Goal: Check status: Check status

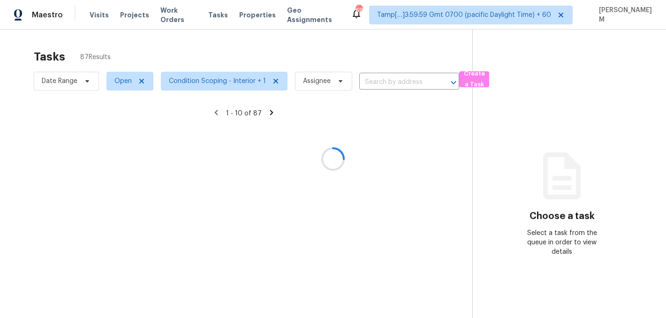
click at [100, 17] on div at bounding box center [333, 159] width 666 height 318
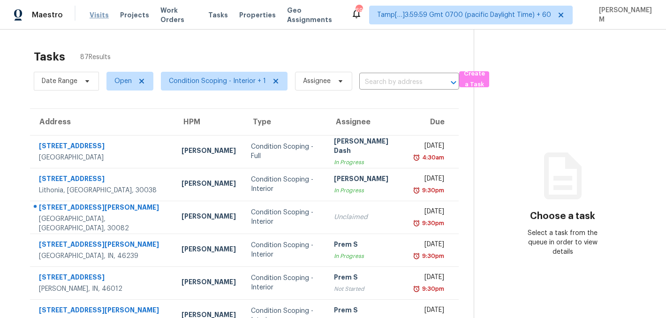
click at [100, 15] on span "Visits" at bounding box center [99, 14] width 19 height 9
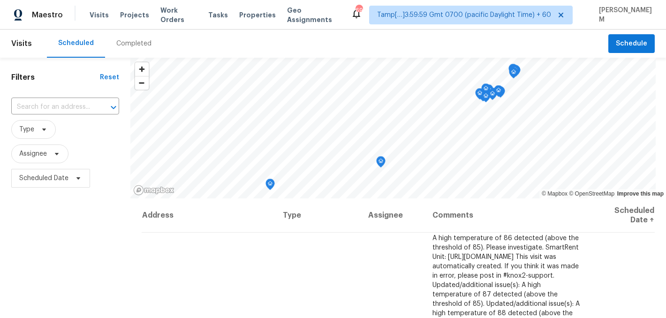
click at [141, 46] on div "Completed" at bounding box center [133, 43] width 35 height 9
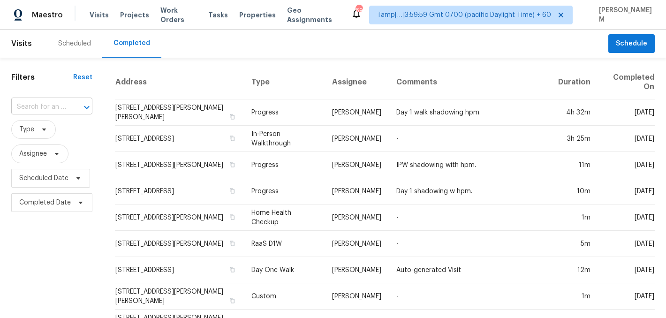
click at [55, 109] on input "text" at bounding box center [38, 107] width 55 height 15
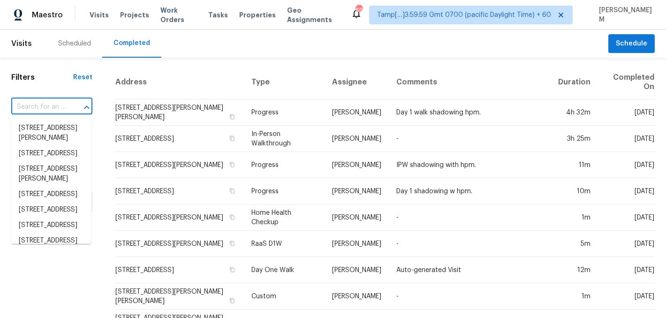
paste input "[STREET_ADDRESS][PERSON_NAME]"
type input "[STREET_ADDRESS][PERSON_NAME]"
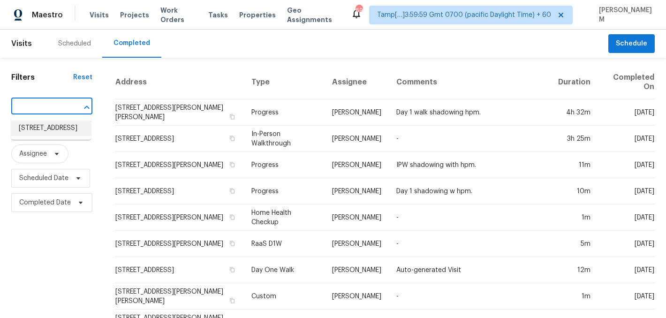
click at [60, 131] on li "[STREET_ADDRESS]" at bounding box center [51, 127] width 80 height 15
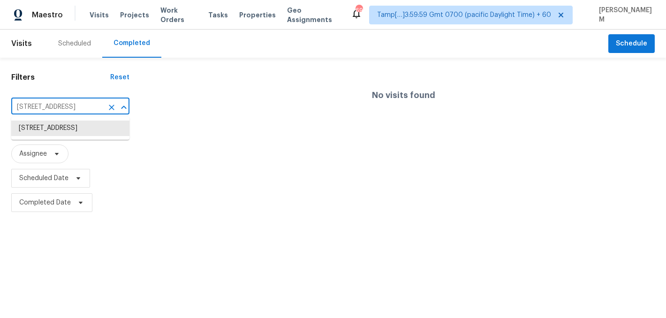
click at [79, 110] on input "[STREET_ADDRESS]" at bounding box center [57, 107] width 92 height 15
click at [81, 128] on li "[STREET_ADDRESS]" at bounding box center [70, 127] width 118 height 15
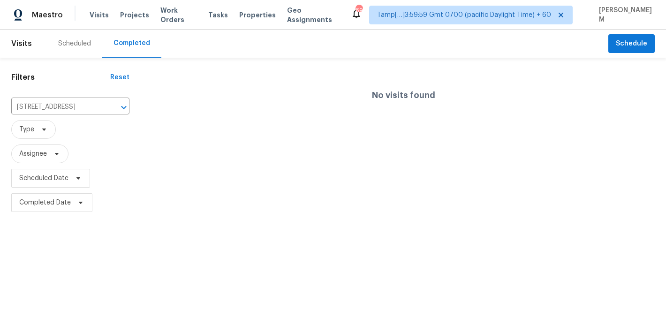
click at [71, 34] on div "Scheduled" at bounding box center [74, 44] width 55 height 28
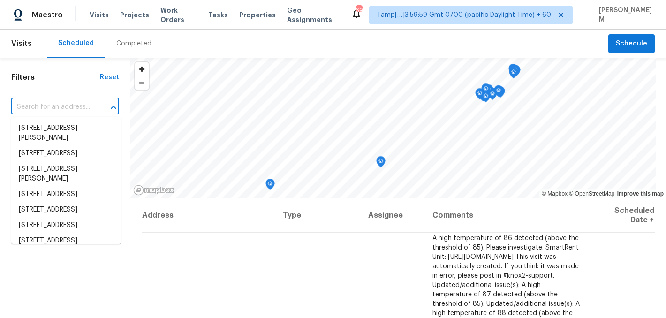
click at [73, 107] on input "text" at bounding box center [52, 107] width 82 height 15
paste input "[STREET_ADDRESS][PERSON_NAME]"
type input "[STREET_ADDRESS][PERSON_NAME]"
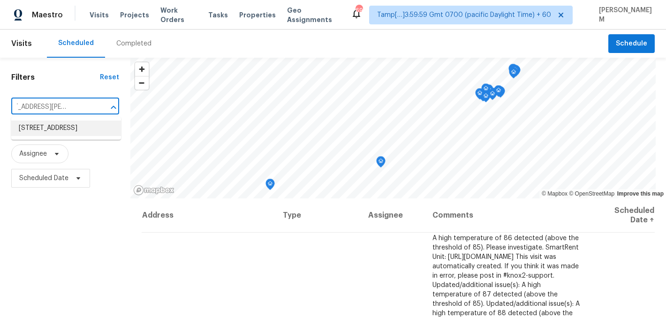
click at [74, 130] on li "[STREET_ADDRESS]" at bounding box center [66, 127] width 110 height 15
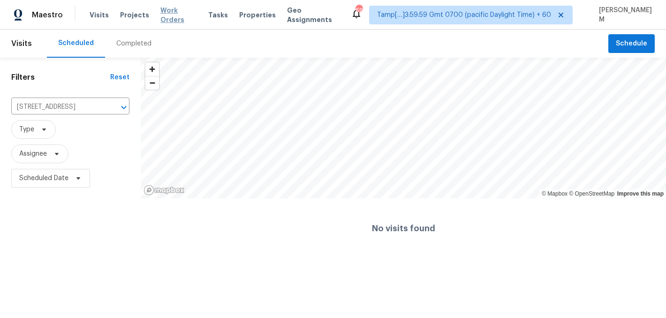
click at [188, 14] on span "Work Orders" at bounding box center [178, 15] width 37 height 19
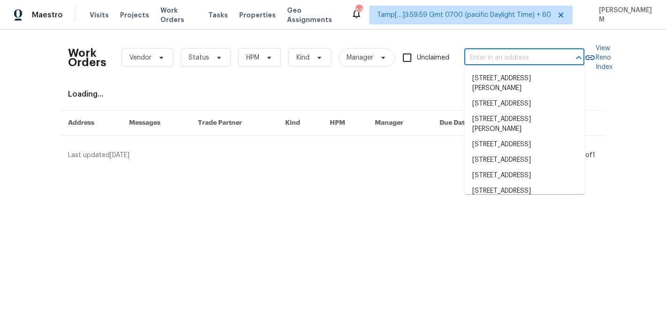
click at [504, 61] on input "text" at bounding box center [511, 58] width 94 height 15
paste input "[STREET_ADDRESS][PERSON_NAME]"
type input "[STREET_ADDRESS][PERSON_NAME]"
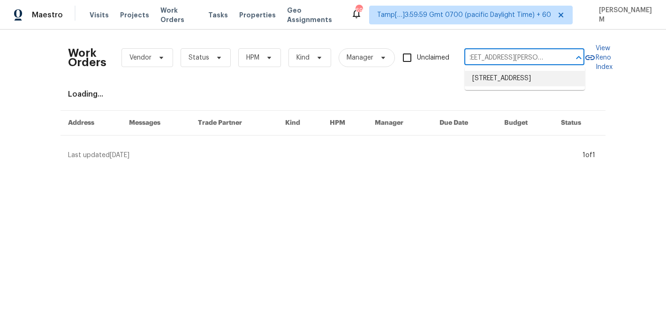
click at [508, 74] on li "[STREET_ADDRESS]" at bounding box center [525, 78] width 120 height 15
